Goal: Information Seeking & Learning: Learn about a topic

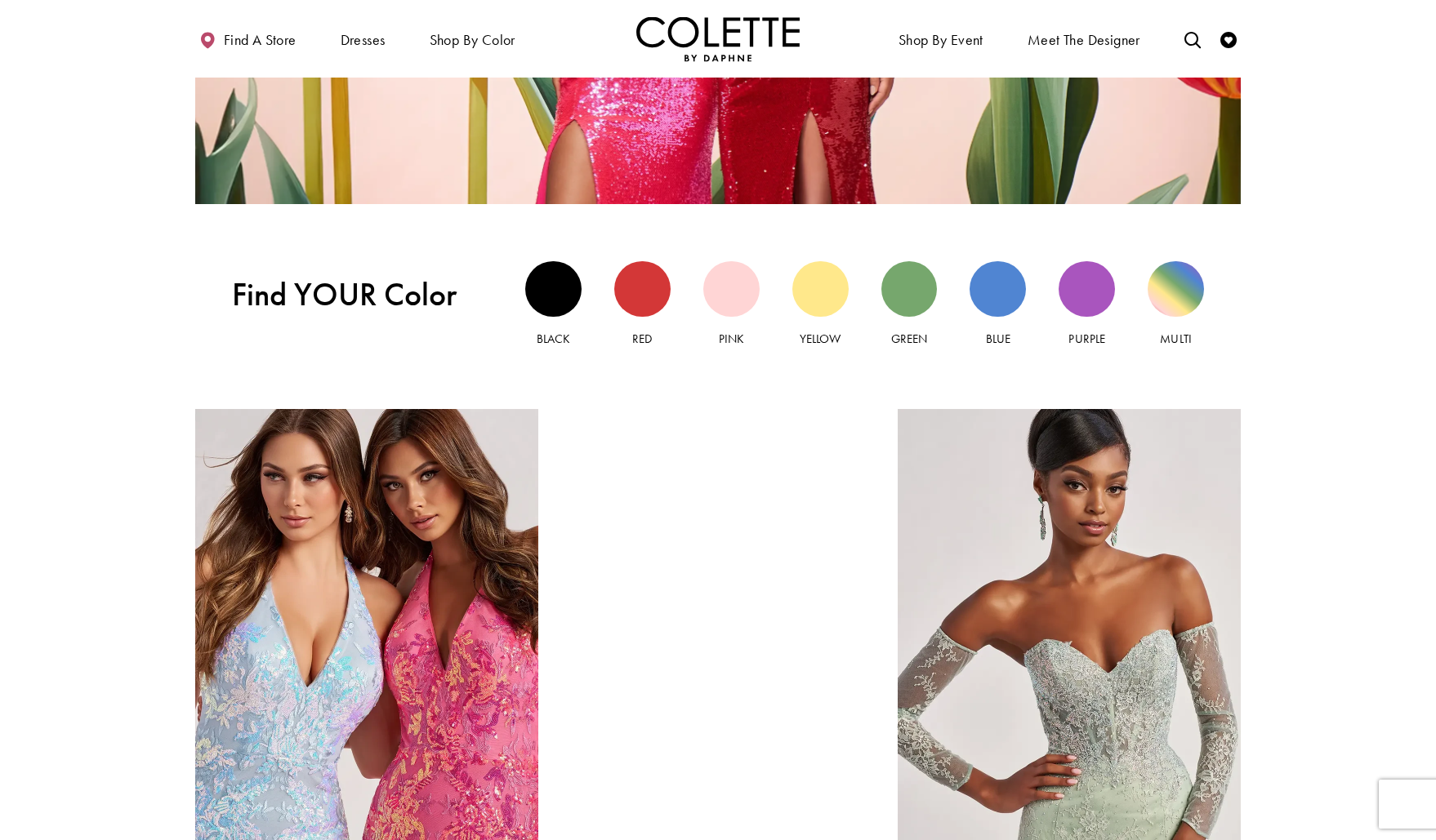
scroll to position [1577, 0]
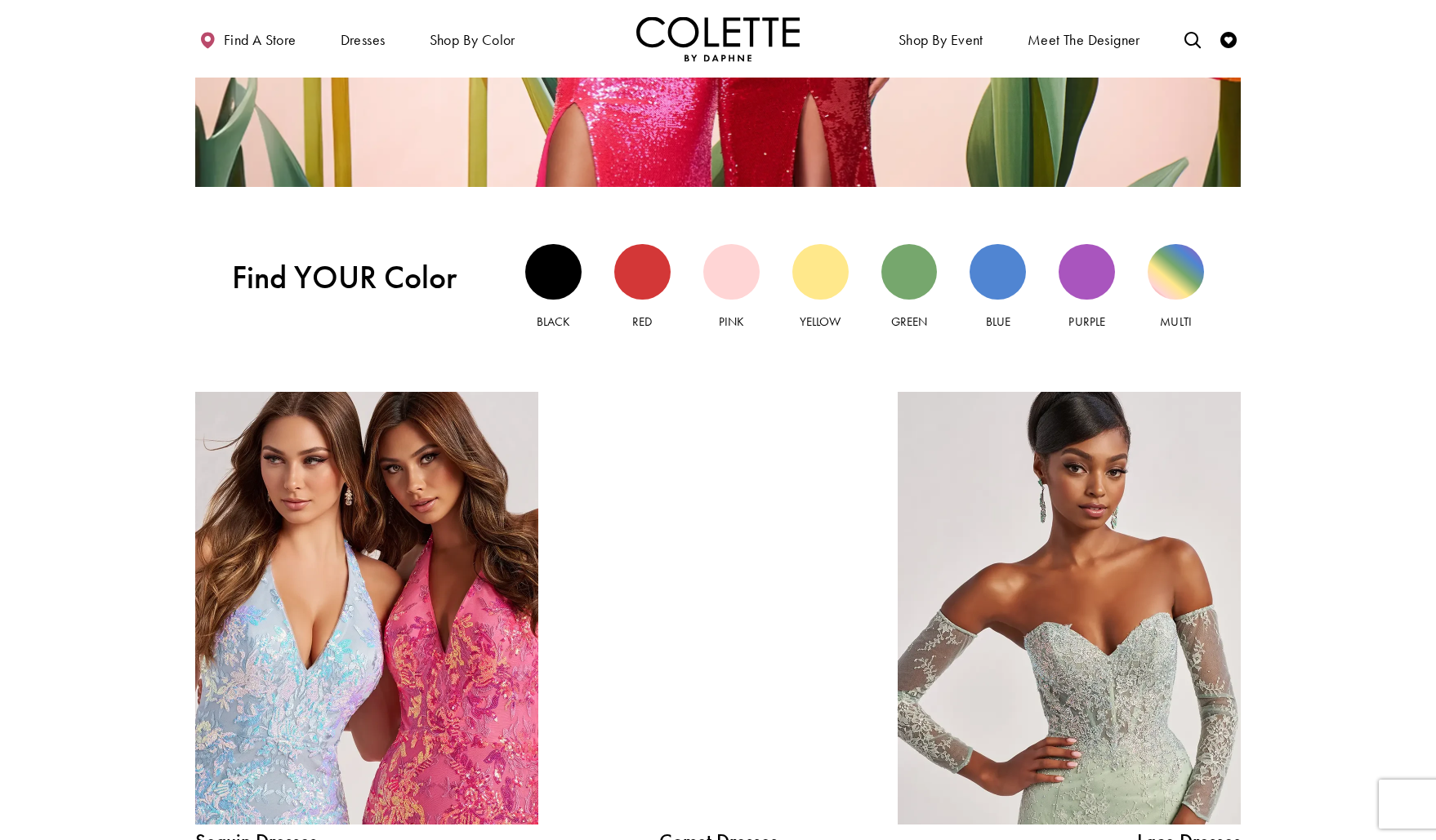
click at [765, 489] on div at bounding box center [718, 607] width 245 height 432
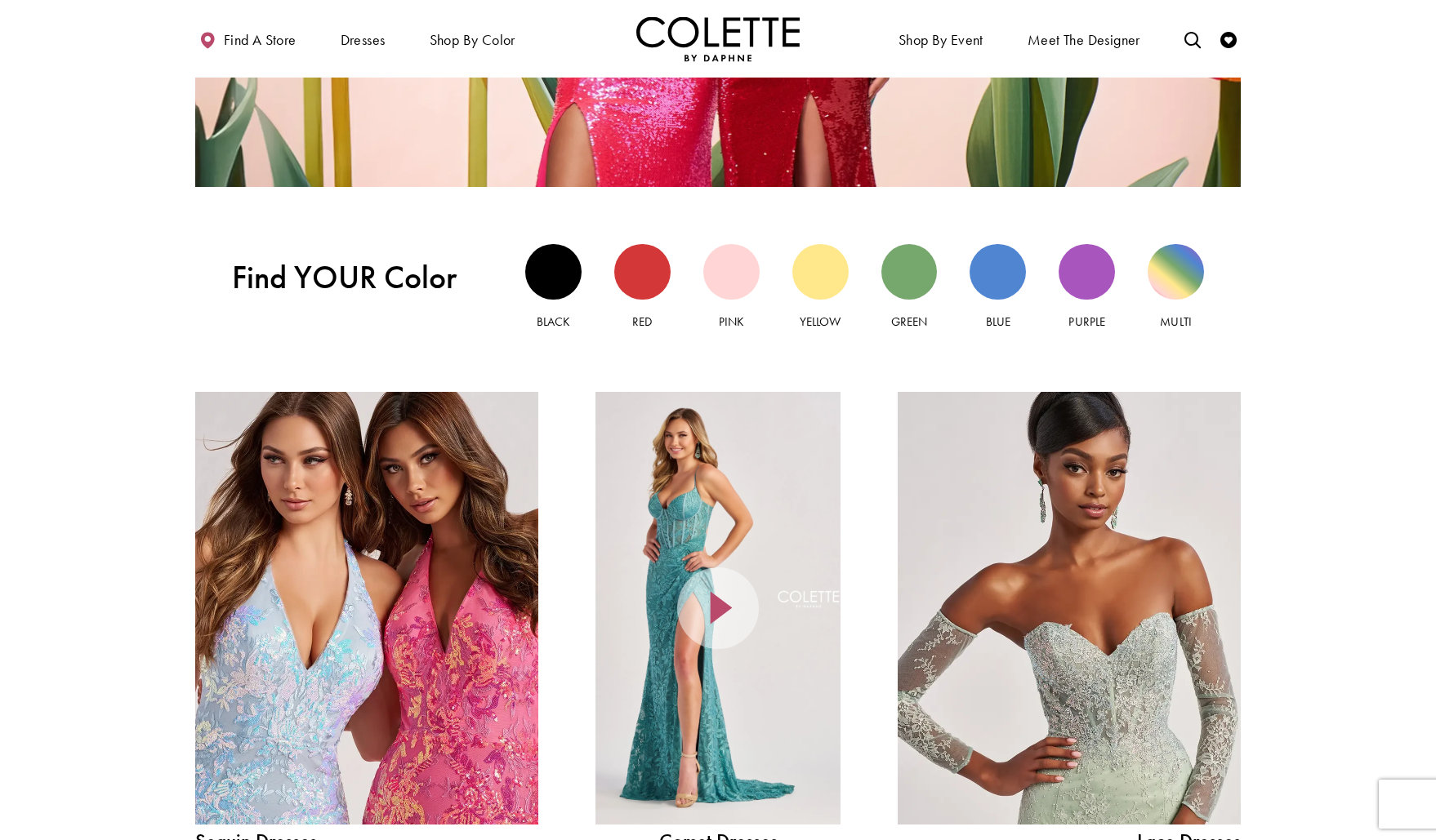
click at [716, 490] on div at bounding box center [718, 607] width 245 height 432
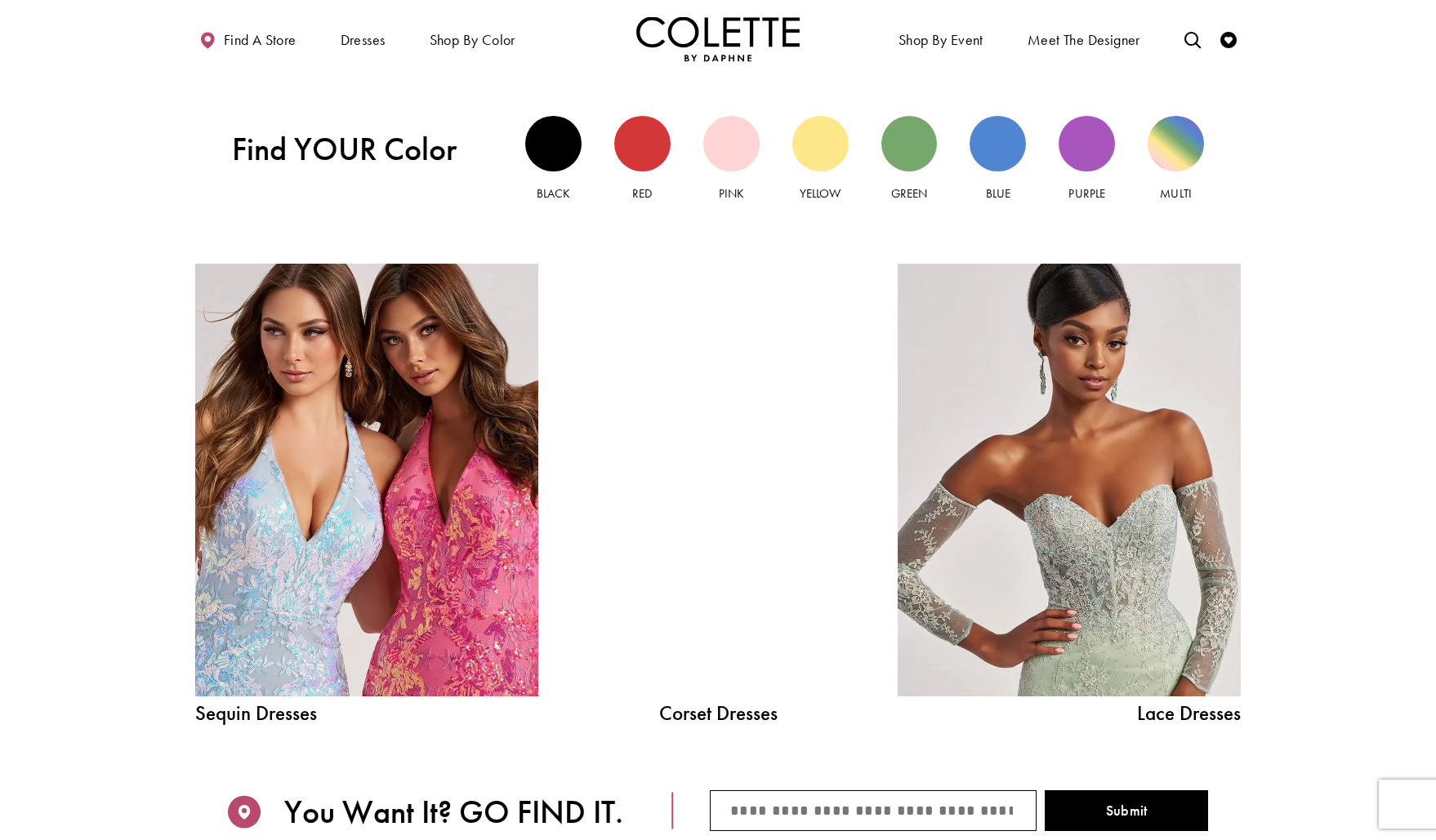
scroll to position [1707, 0]
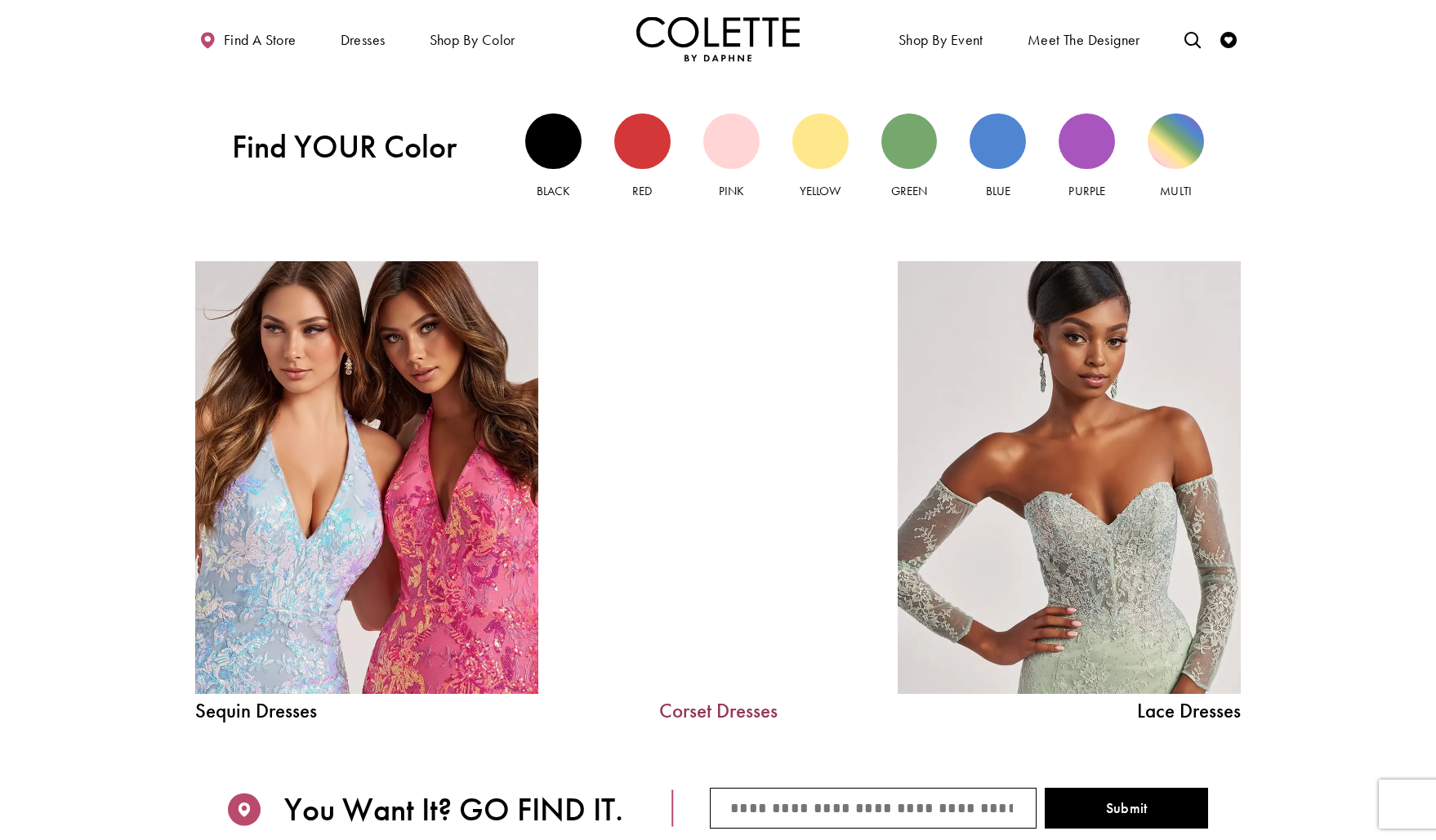
click at [723, 712] on link "Corset Dresses" at bounding box center [718, 711] width 245 height 21
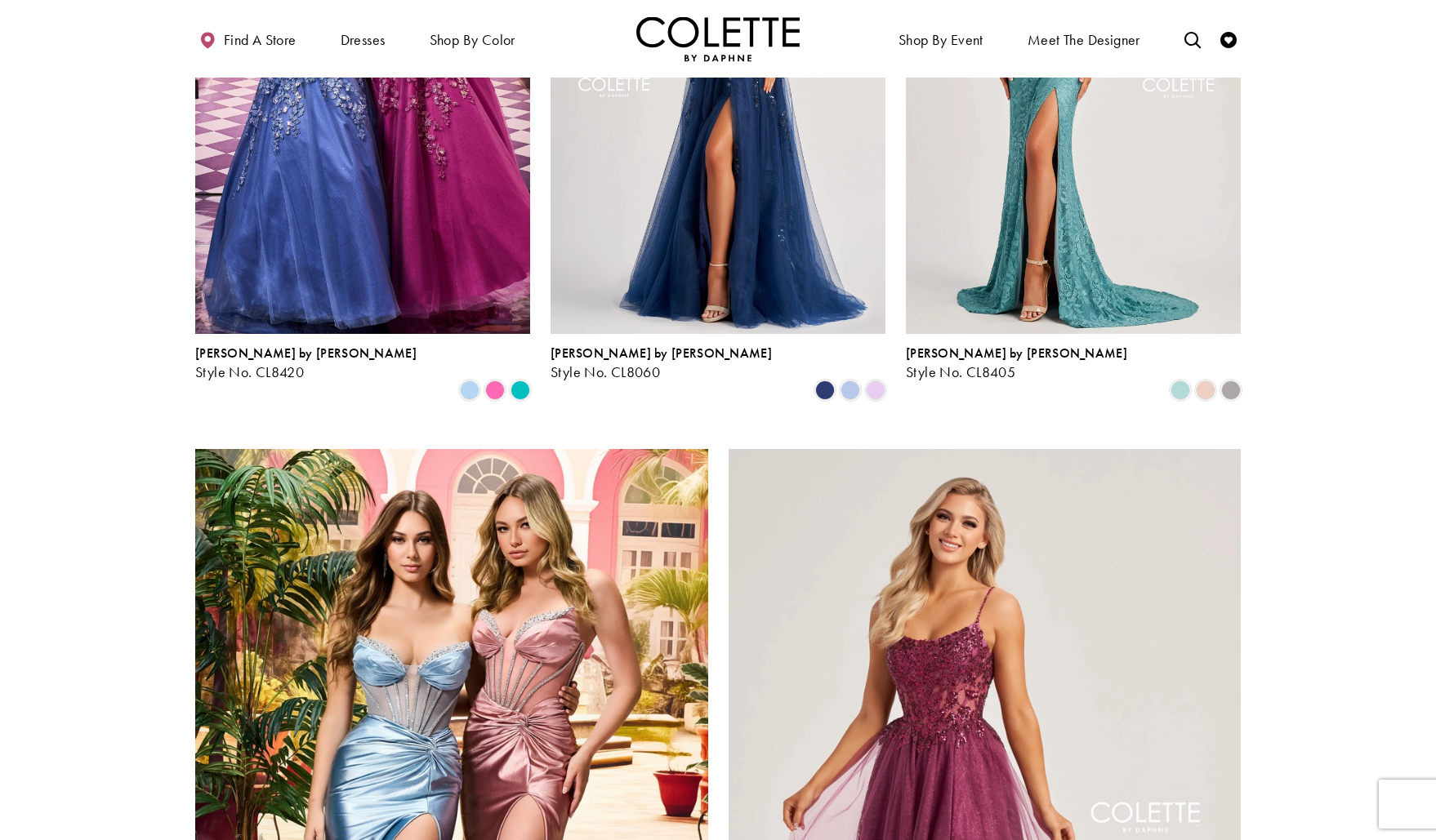
scroll to position [2147, 0]
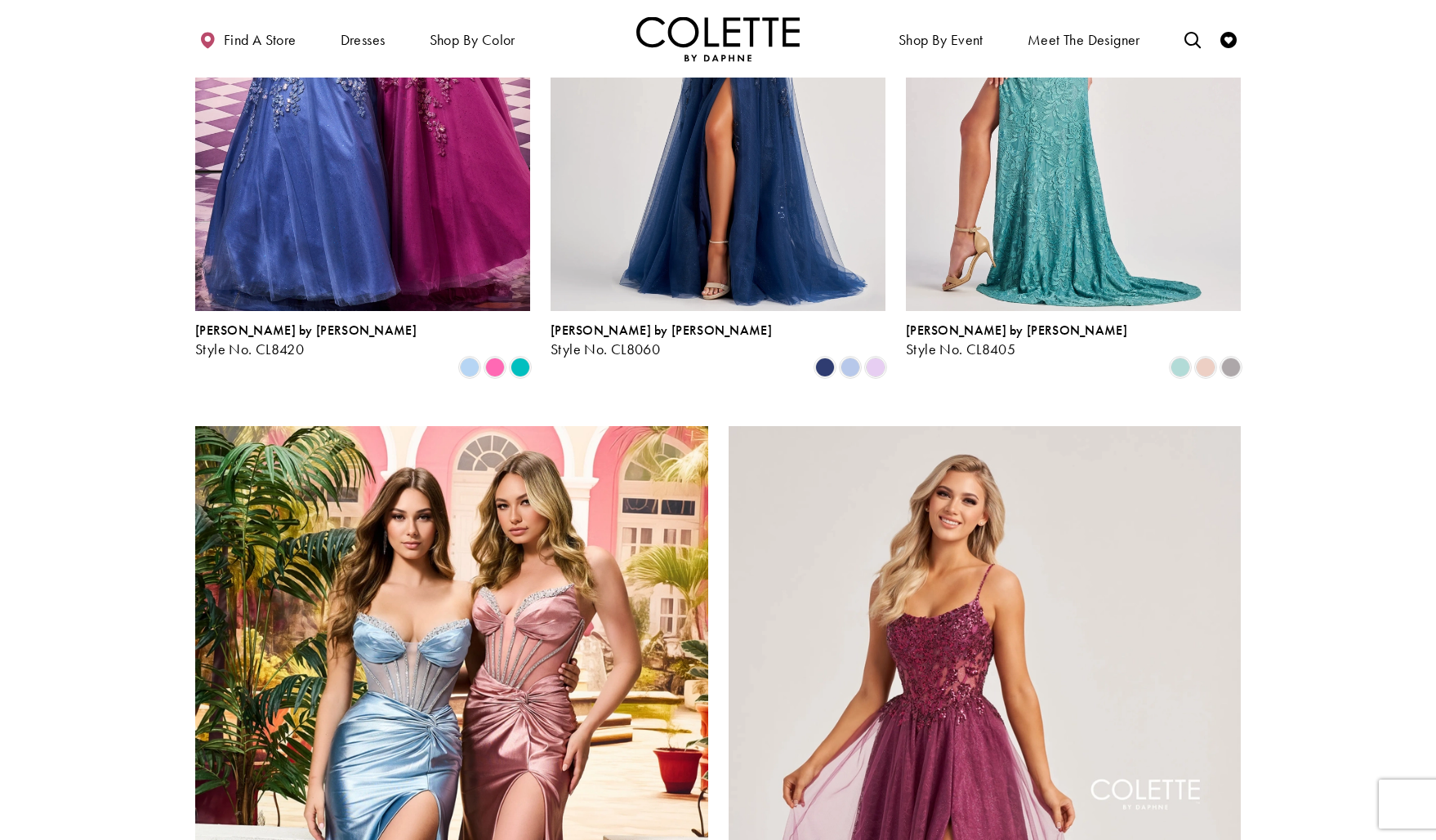
click at [1021, 168] on img "Visit Colette by Daphne Style No. CL8405 Page" at bounding box center [1073, 67] width 335 height 486
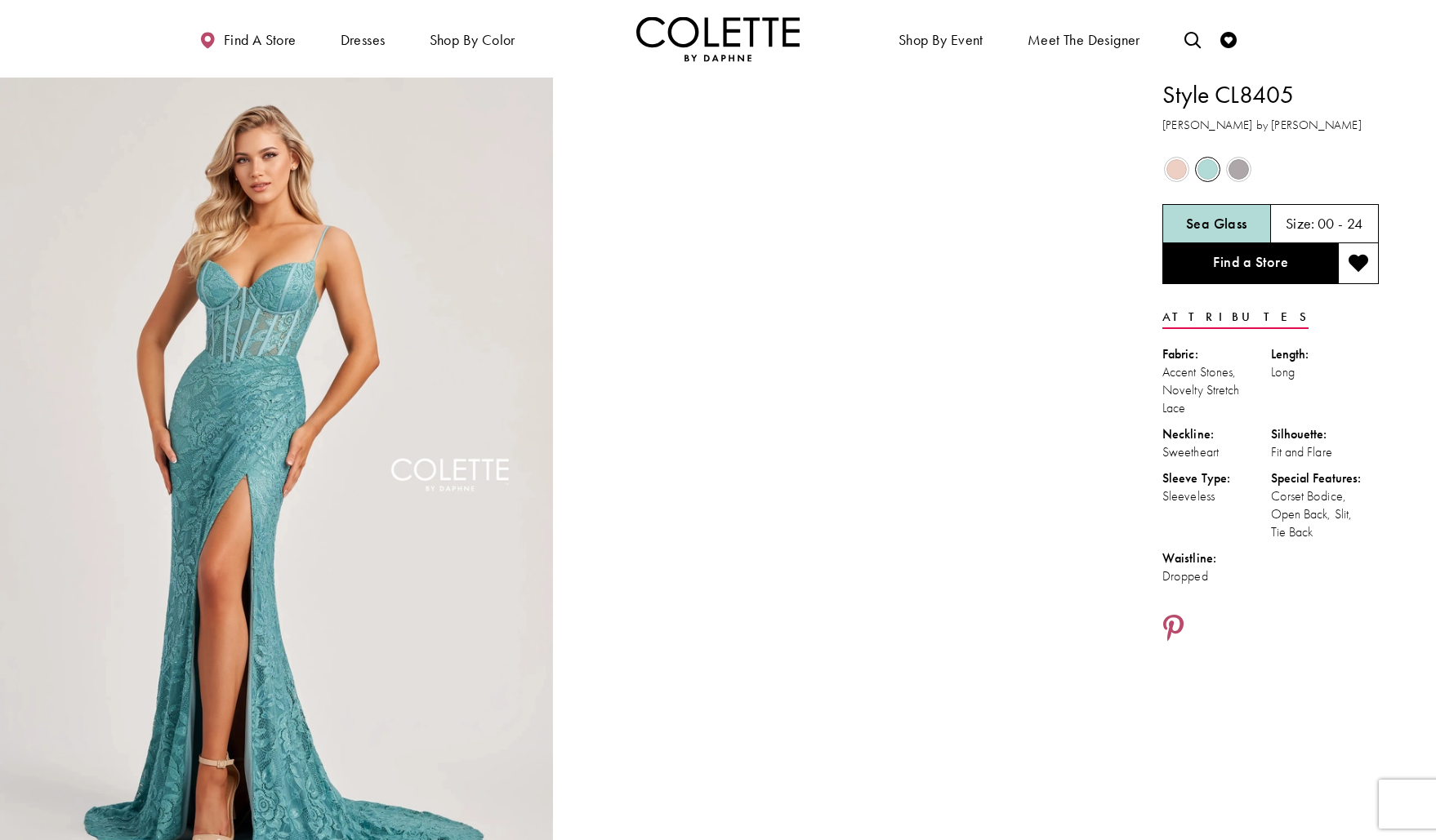
click at [1250, 94] on h1 "Style CL8405" at bounding box center [1271, 94] width 217 height 34
copy h1 "CL8405"
